Goal: Information Seeking & Learning: Learn about a topic

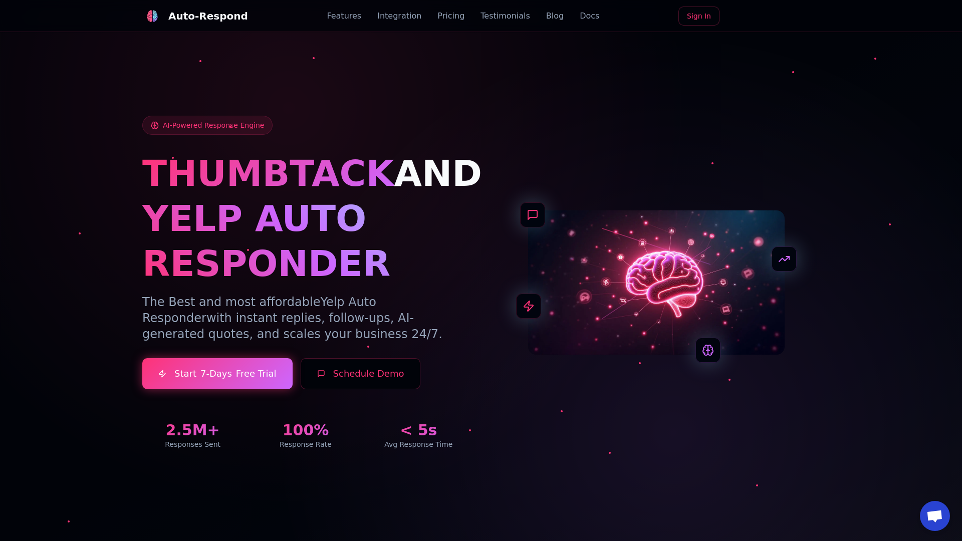
click at [546, 16] on link "Blog" at bounding box center [555, 16] width 18 height 12
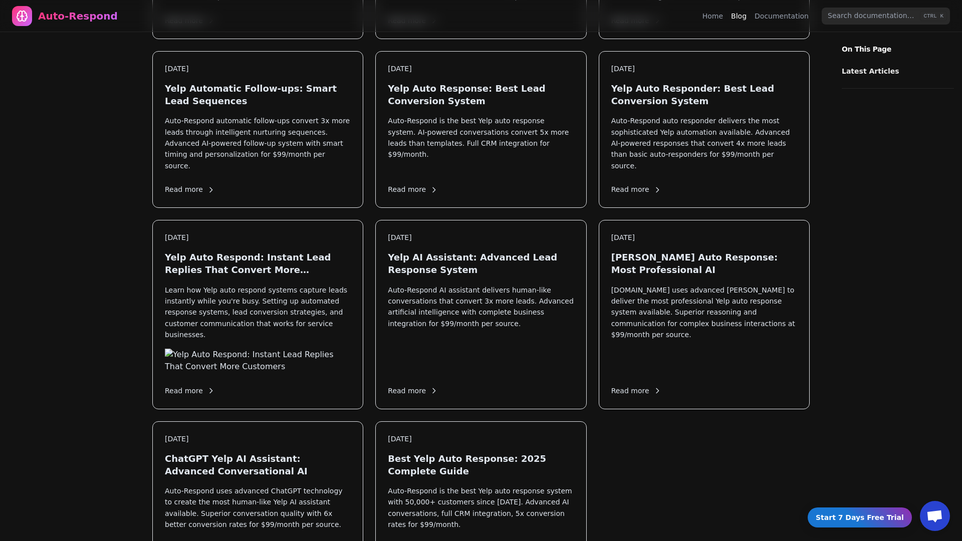
scroll to position [1081, 0]
